Goal: Use online tool/utility: Utilize a website feature to perform a specific function

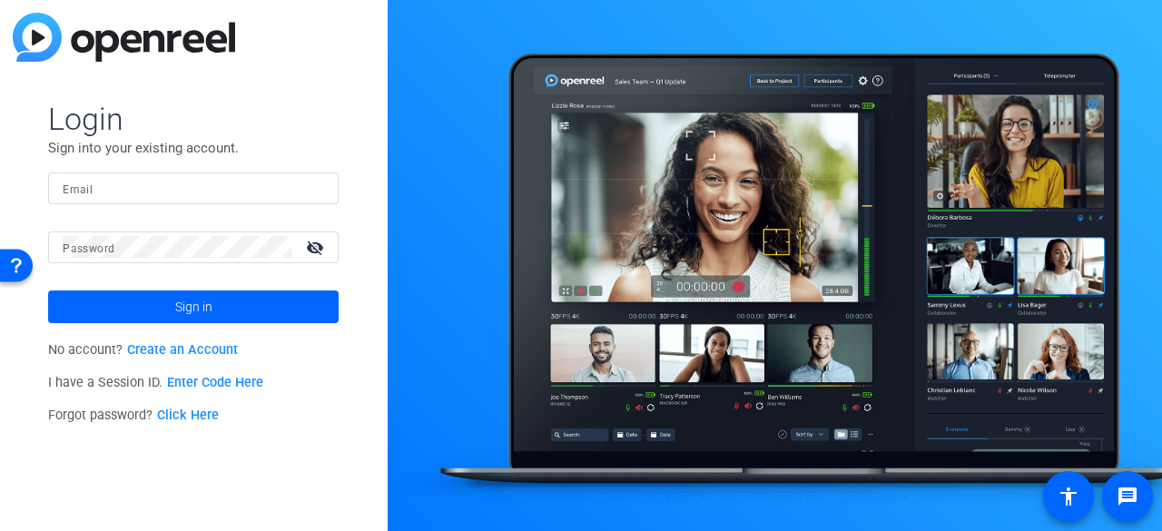
click at [259, 378] on link "Enter Code Here" at bounding box center [215, 382] width 96 height 15
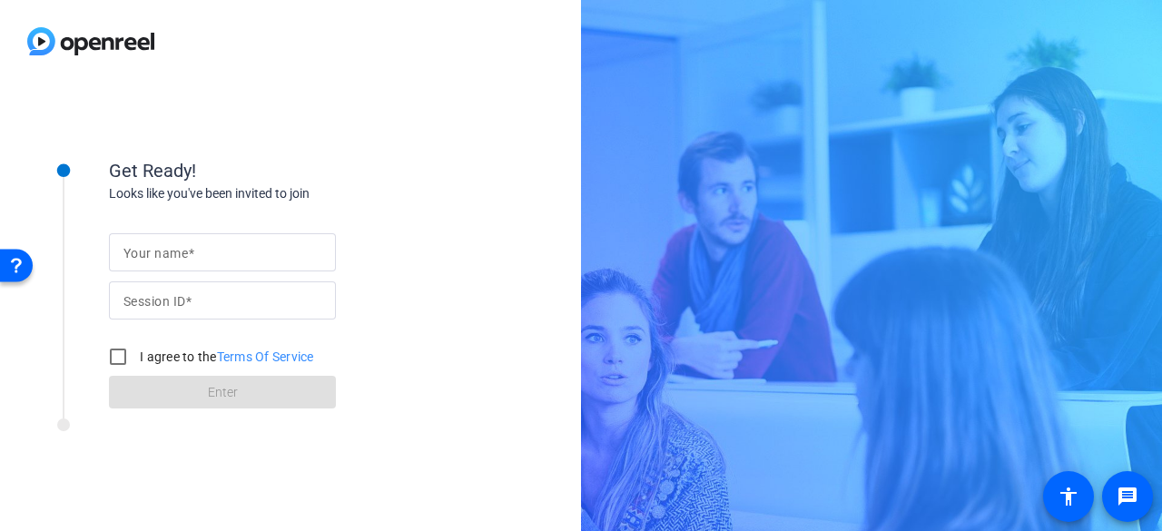
click at [270, 311] on div at bounding box center [222, 300] width 198 height 38
type input "qMFf"
click at [291, 253] on input "Your name" at bounding box center [222, 252] width 198 height 22
drag, startPoint x: 291, startPoint y: 253, endPoint x: 278, endPoint y: 295, distance: 43.7
click at [278, 295] on form "Your name Session ID qMFf I agree to the Terms Of Service Enter" at bounding box center [222, 315] width 227 height 185
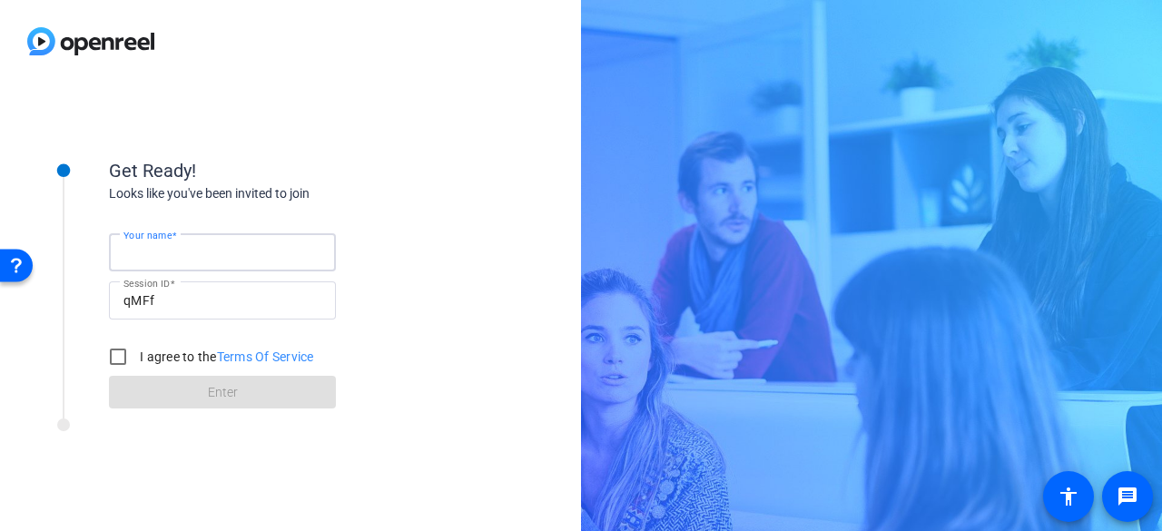
type input "Corp Laptop"
click at [117, 353] on input "I agree to the Terms Of Service" at bounding box center [118, 357] width 36 height 36
checkbox input "true"
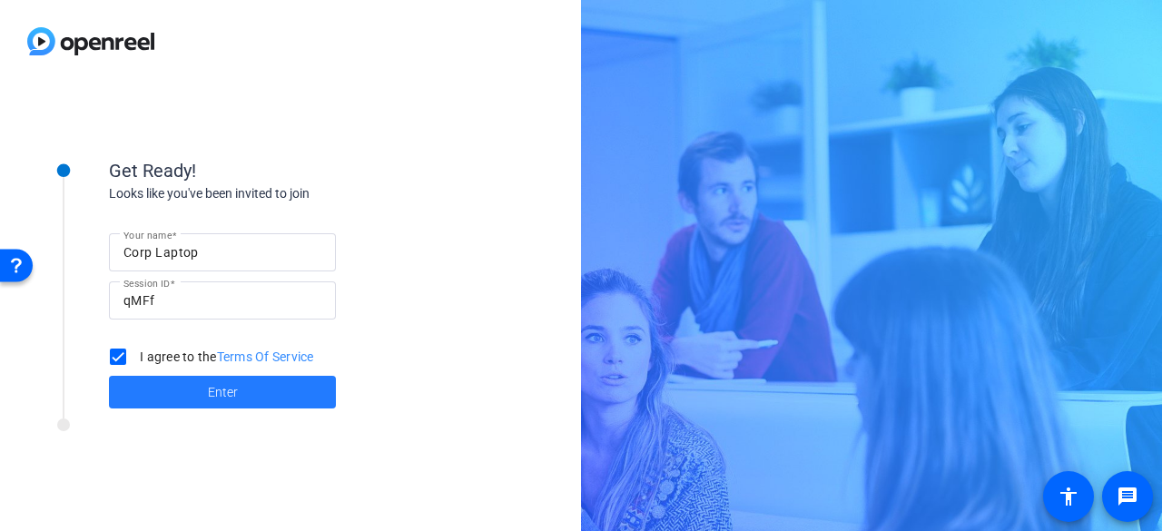
click at [145, 396] on span at bounding box center [222, 392] width 227 height 44
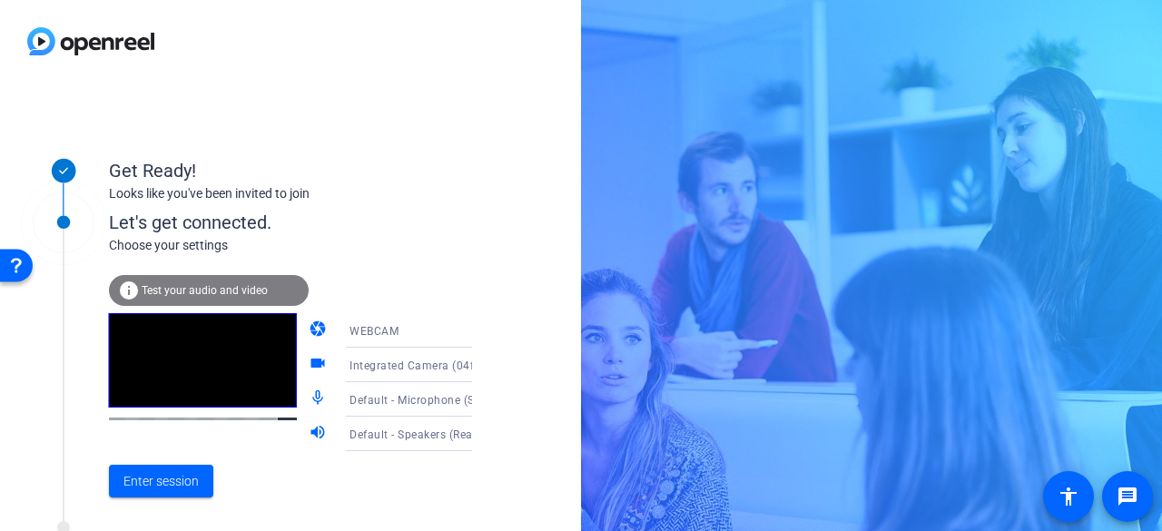
click at [466, 402] on div "Default - Microphone (Sennheiser XS LAV USB-C) (1377:10fe)" at bounding box center [421, 399] width 173 height 34
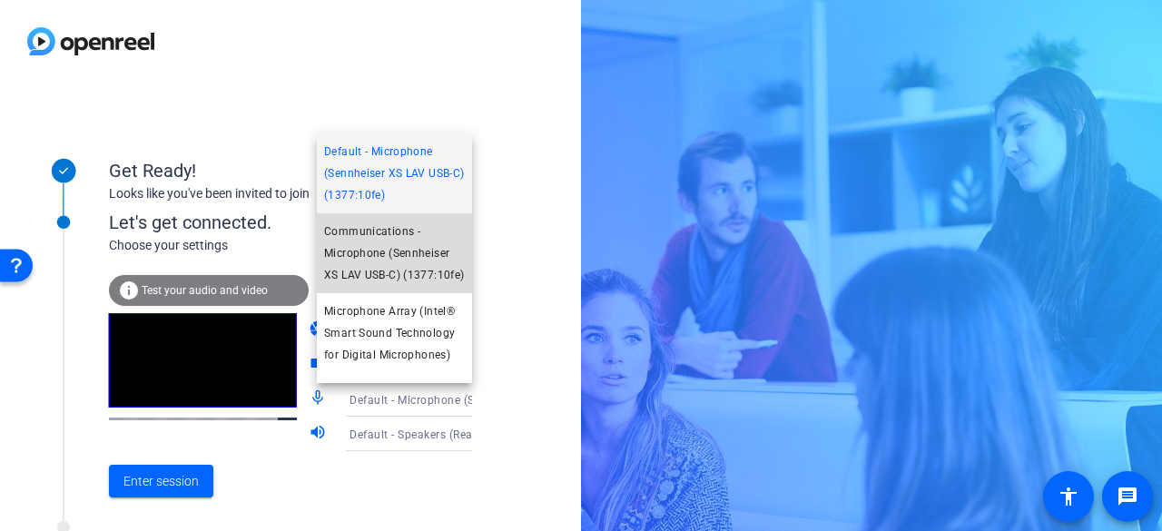
click at [459, 293] on mat-option "Communications - Microphone (Sennheiser XS LAV USB-C) (1377:10fe)" at bounding box center [394, 253] width 155 height 80
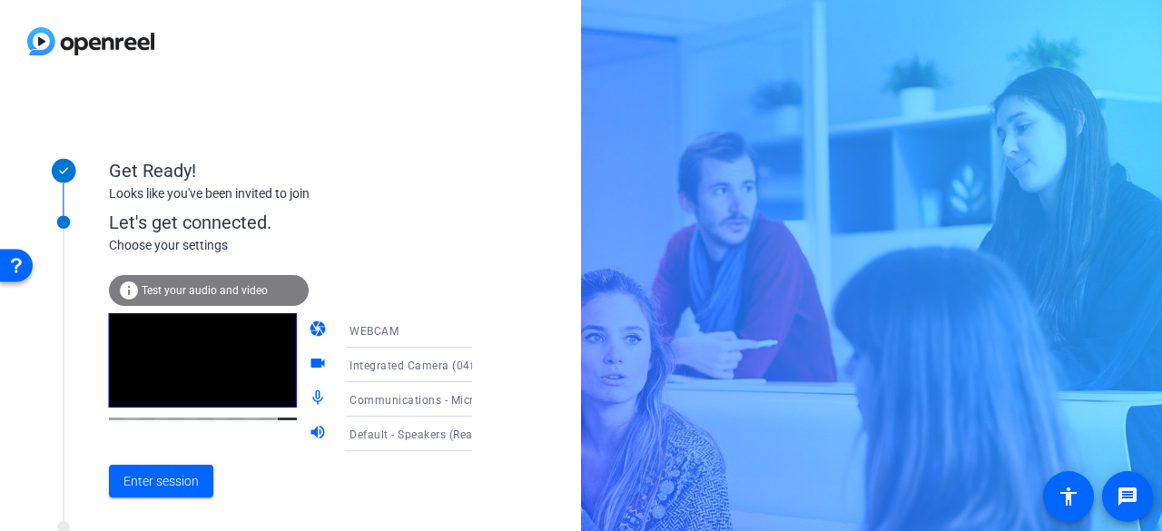
click at [459, 304] on div "info Test your audio and video camera WEBCAM videocam Integrated Camera (04f2:b…" at bounding box center [309, 393] width 400 height 236
click at [240, 301] on div "info Test your audio and video" at bounding box center [209, 290] width 200 height 31
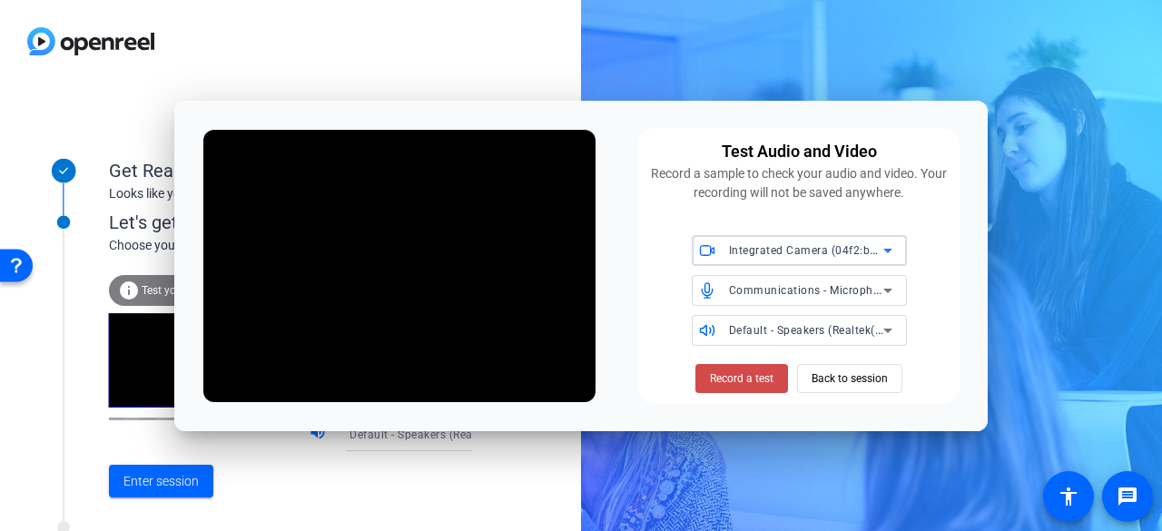
click at [784, 373] on span at bounding box center [741, 379] width 93 height 44
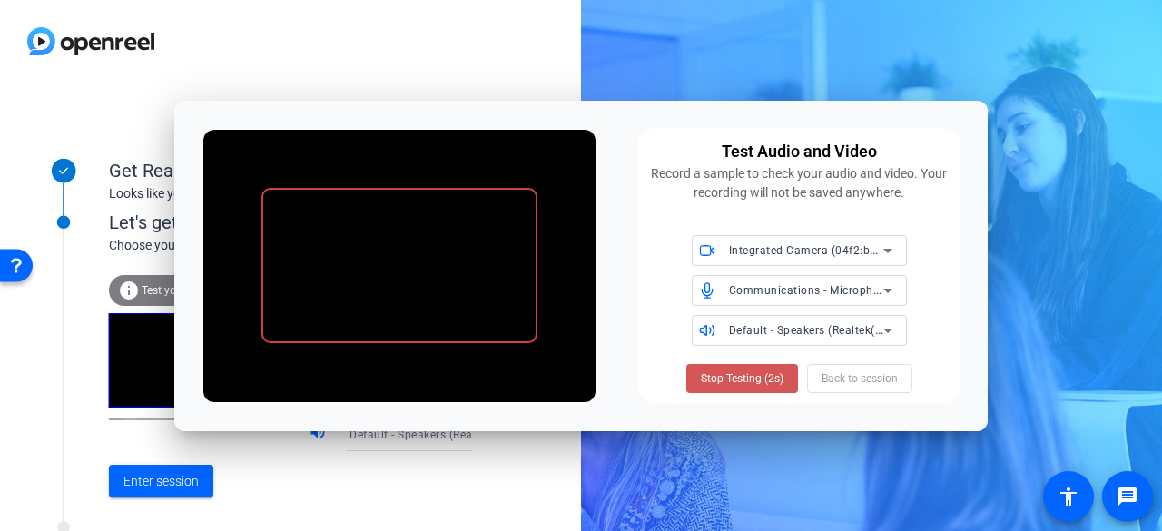
click at [784, 373] on span at bounding box center [742, 379] width 112 height 44
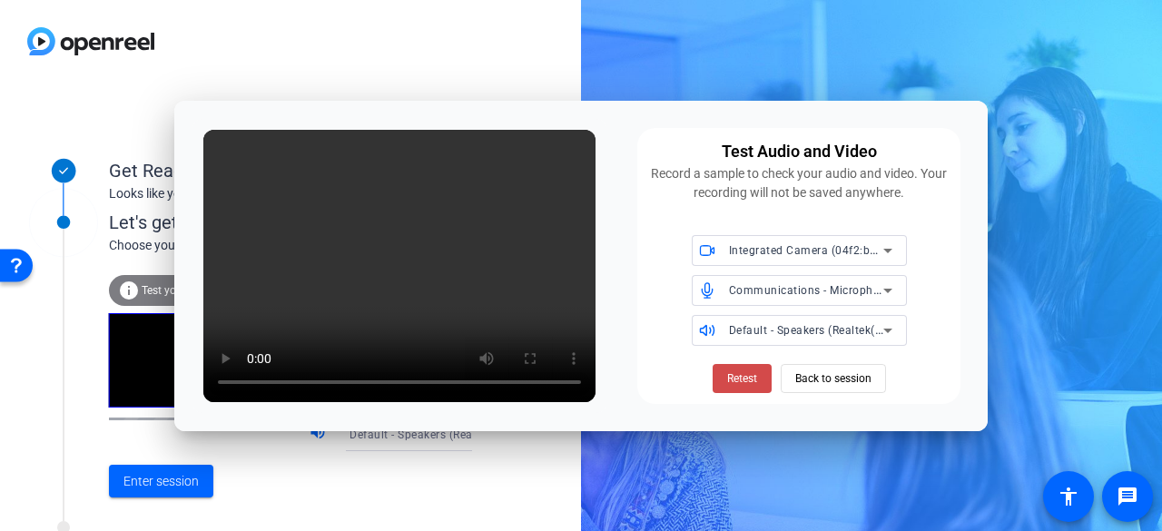
click at [761, 380] on span at bounding box center [742, 379] width 59 height 44
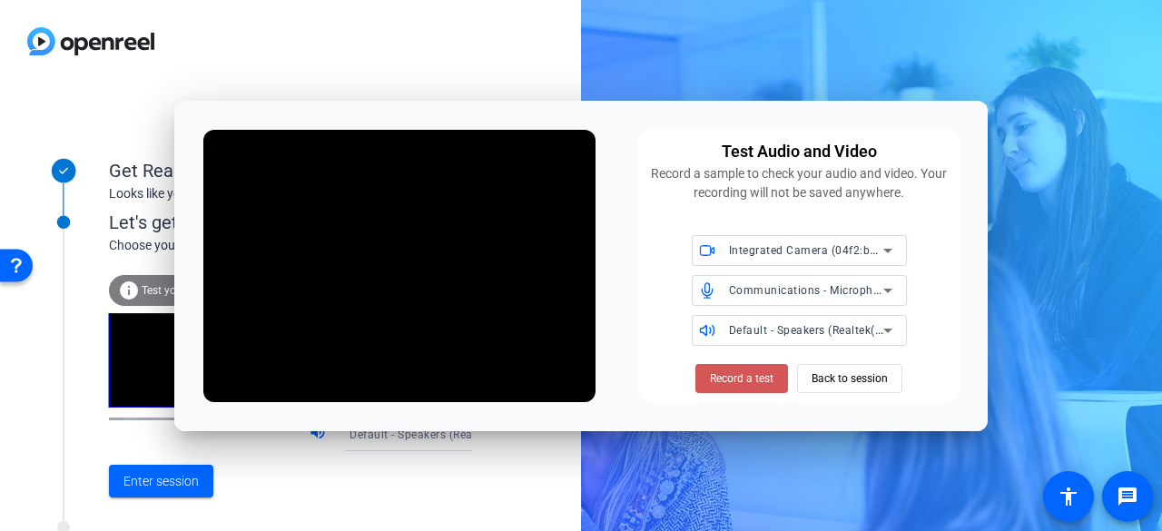
click at [761, 380] on span "Record a test" at bounding box center [742, 378] width 64 height 16
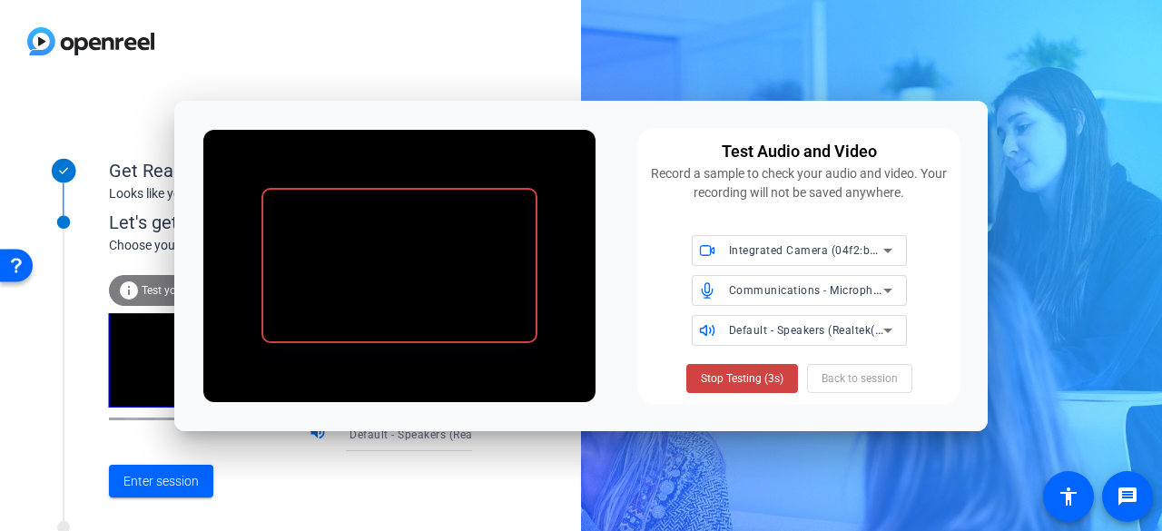
click at [761, 380] on span "Stop Testing (3s)" at bounding box center [742, 378] width 83 height 16
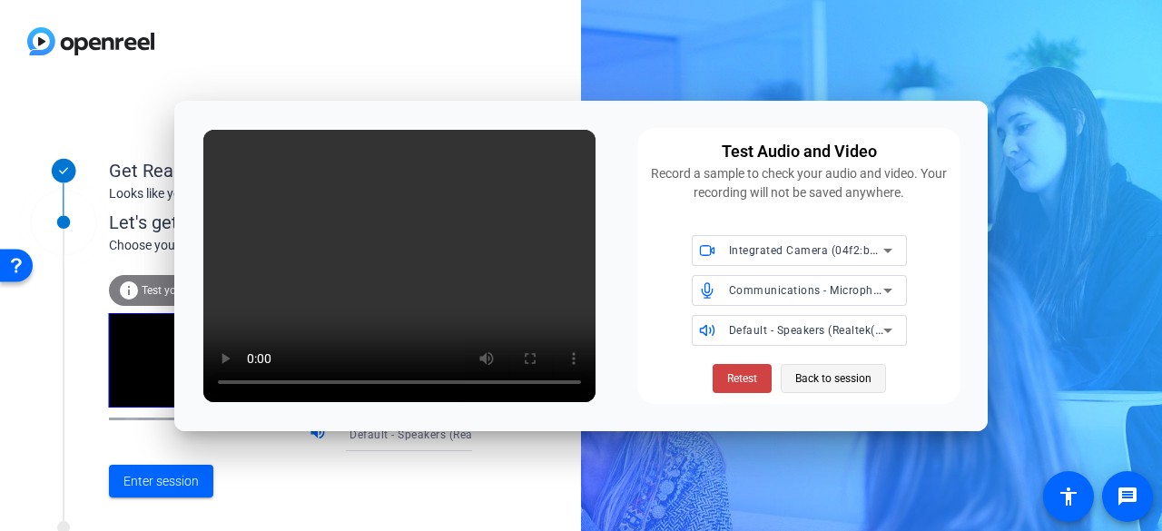
click at [853, 376] on span "Back to session" at bounding box center [833, 378] width 76 height 34
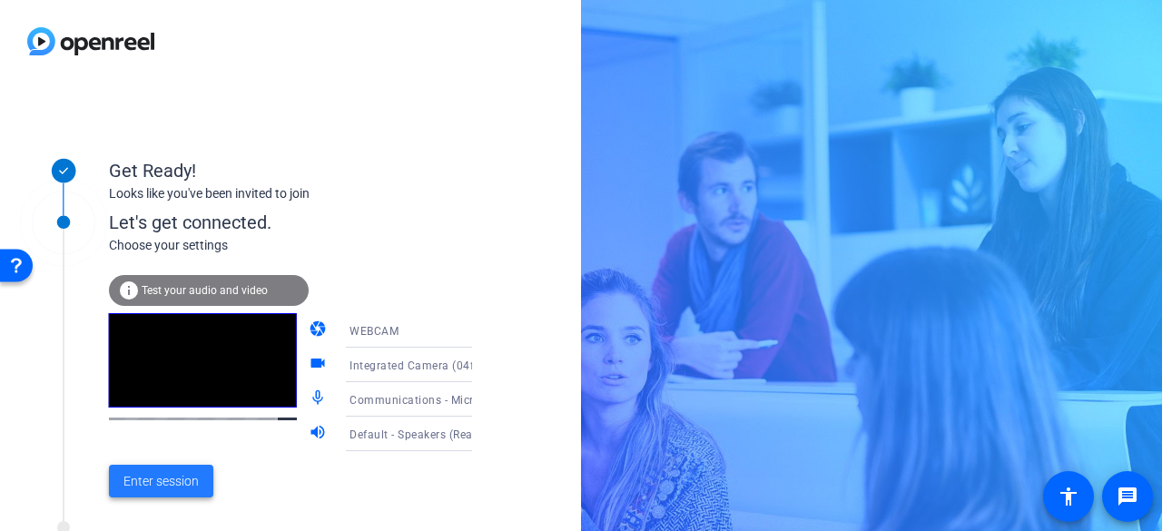
click at [151, 473] on span "Enter session" at bounding box center [160, 481] width 75 height 19
